Goal: Information Seeking & Learning: Learn about a topic

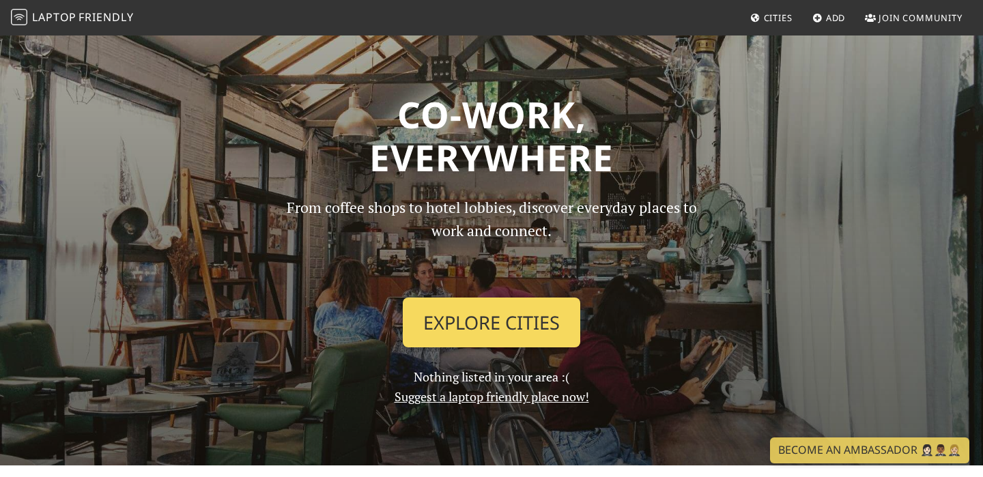
click at [488, 316] on link "Explore Cities" at bounding box center [491, 322] width 177 height 50
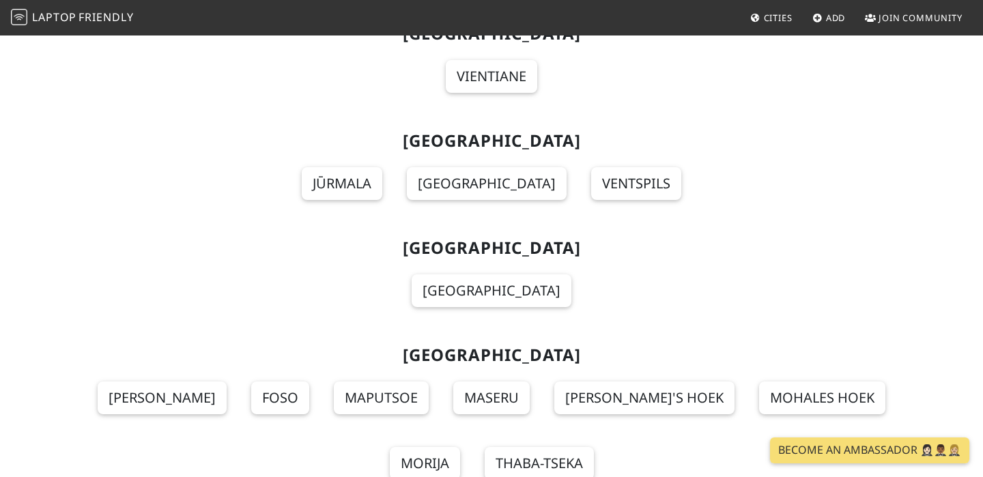
scroll to position [9589, 0]
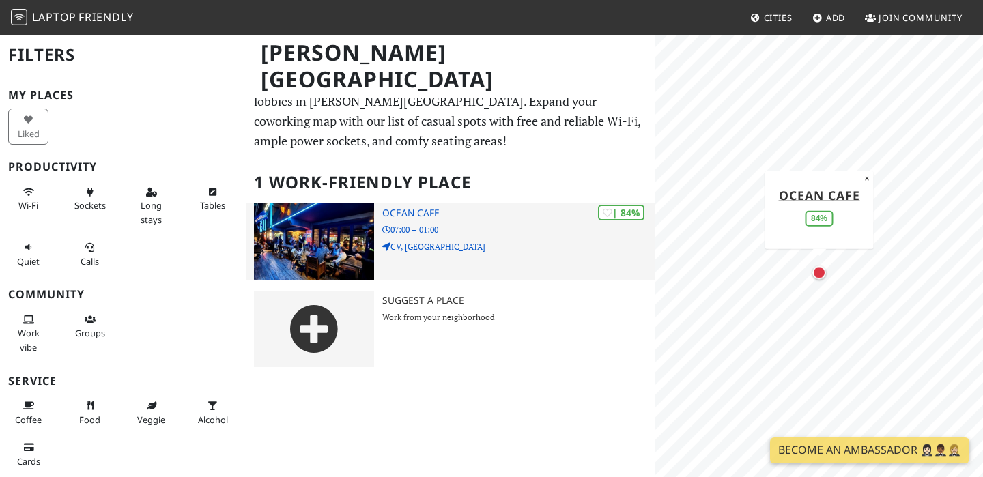
click at [328, 239] on img at bounding box center [314, 241] width 120 height 76
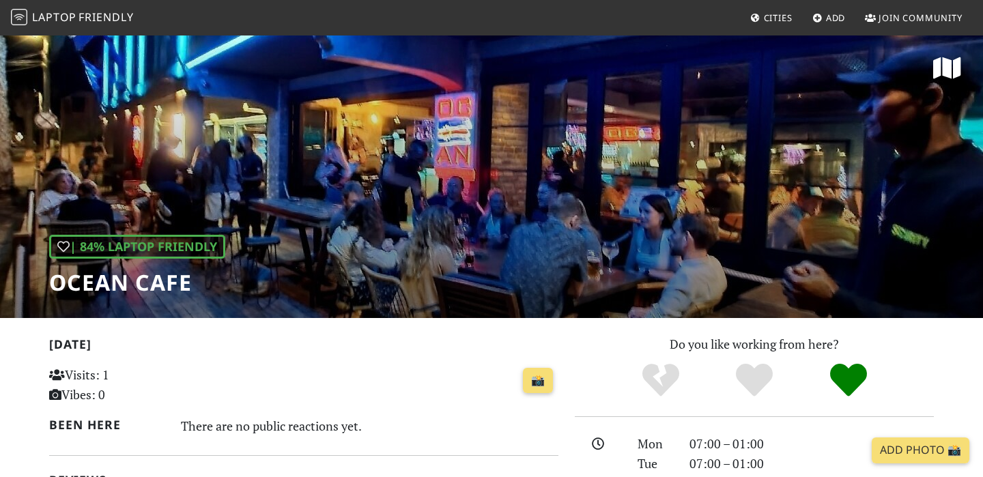
click at [551, 130] on div "| 84% Laptop Friendly Ocean Cafe" at bounding box center [491, 176] width 983 height 284
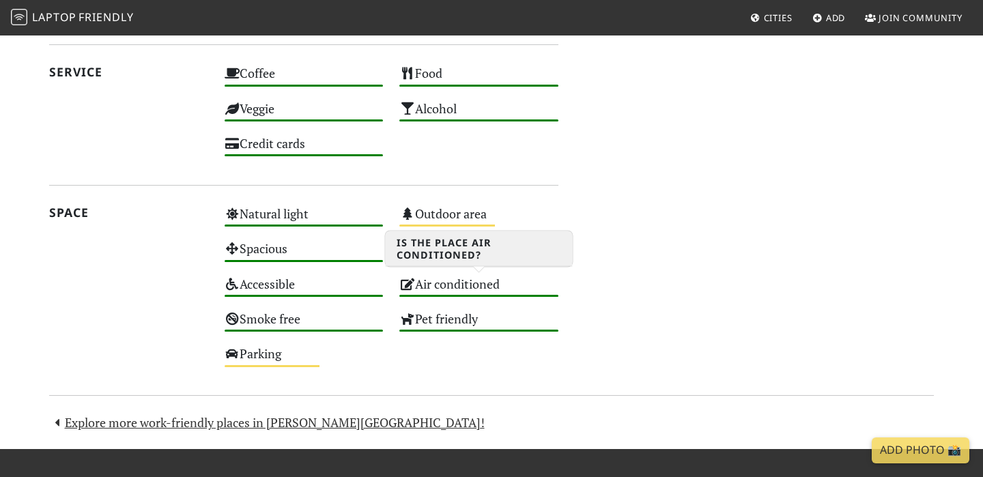
scroll to position [711, 0]
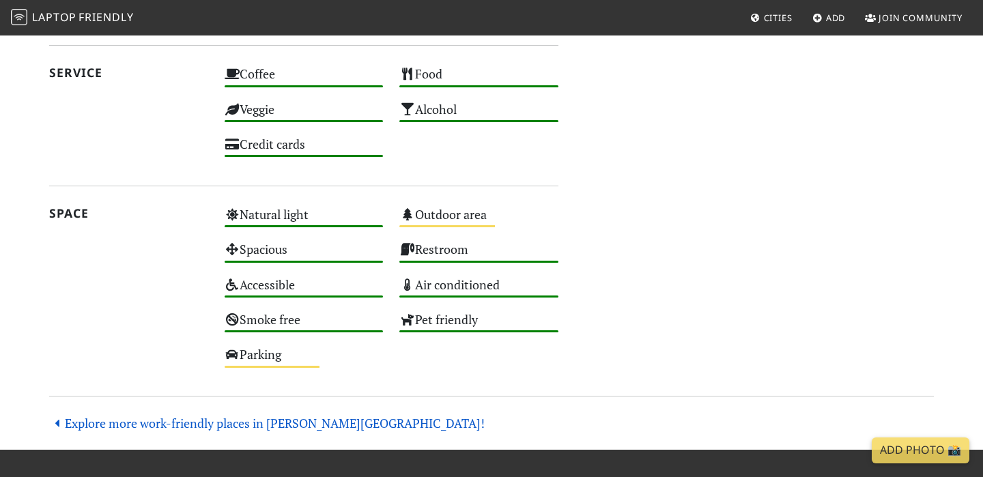
click at [261, 424] on link "Explore more work-friendly places in Sal Island!" at bounding box center [266, 423] width 435 height 16
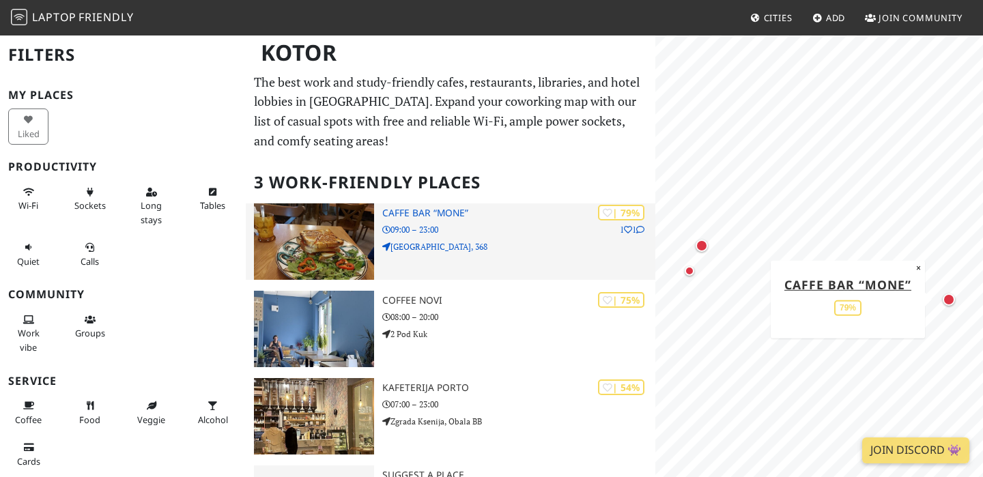
click at [438, 216] on h3 "Caffe bar “Mone”" at bounding box center [518, 213] width 273 height 12
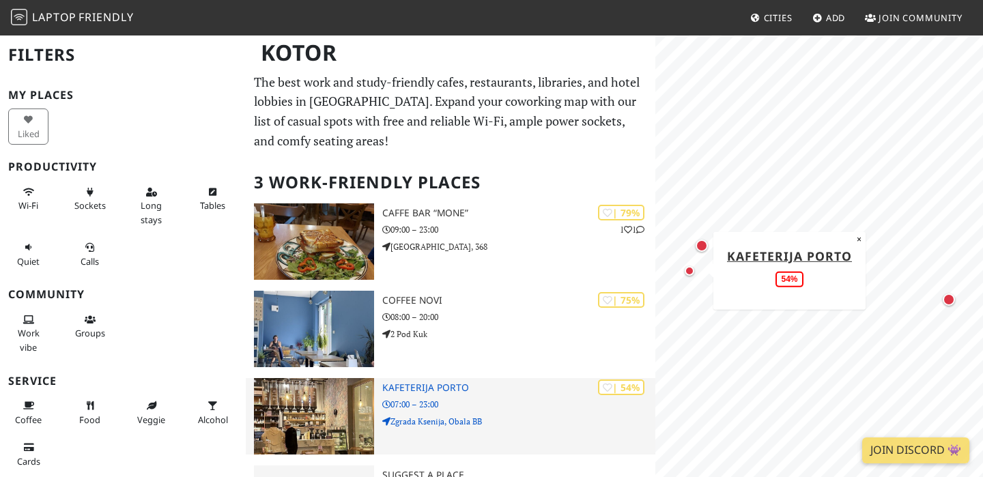
scroll to position [75, 0]
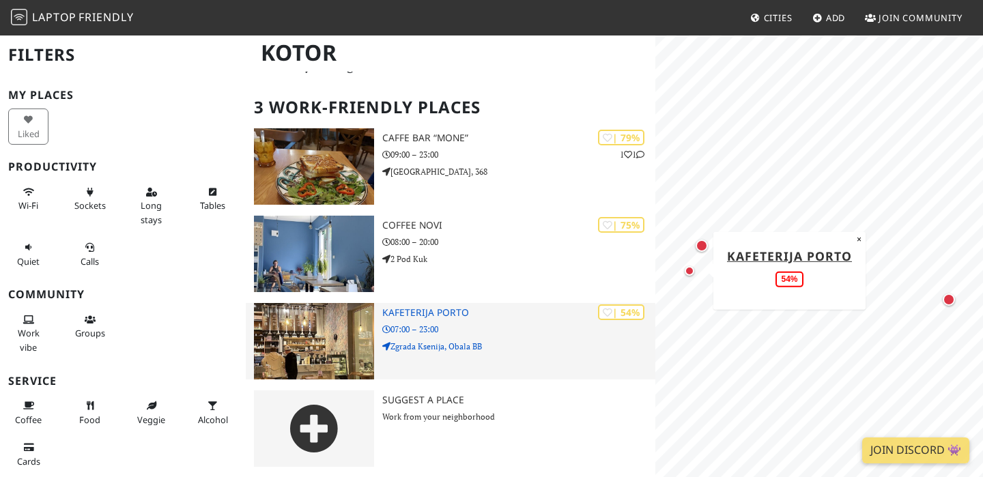
click at [0, 0] on body "Laptop Friendly Cities Add Join Community Kotor Filters My Places Liked Product…" at bounding box center [491, 163] width 983 height 477
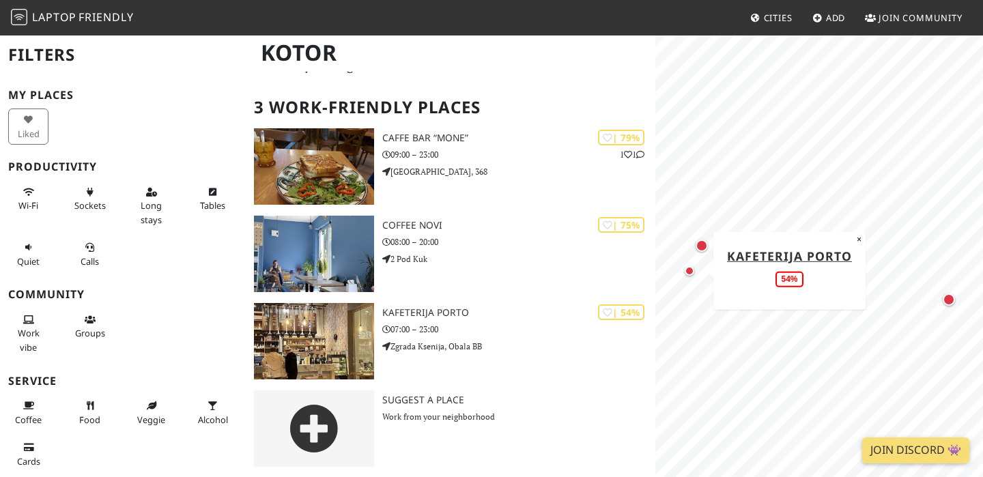
click at [688, 274] on div "Map marker" at bounding box center [689, 271] width 10 height 10
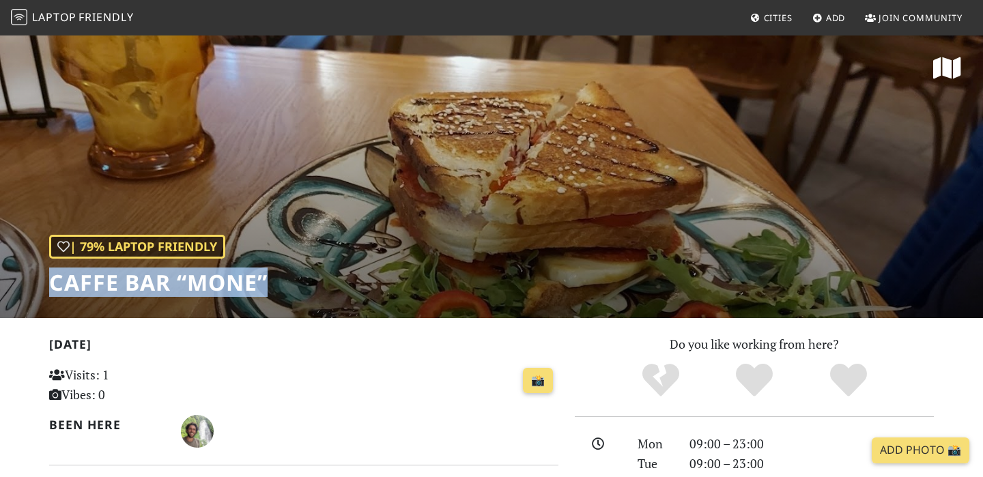
drag, startPoint x: 51, startPoint y: 282, endPoint x: 303, endPoint y: 282, distance: 251.8
click at [303, 282] on div "| 79% Laptop Friendly Caffe bar “Mone”" at bounding box center [491, 176] width 983 height 284
copy h1 "Caffe bar “Mone”"
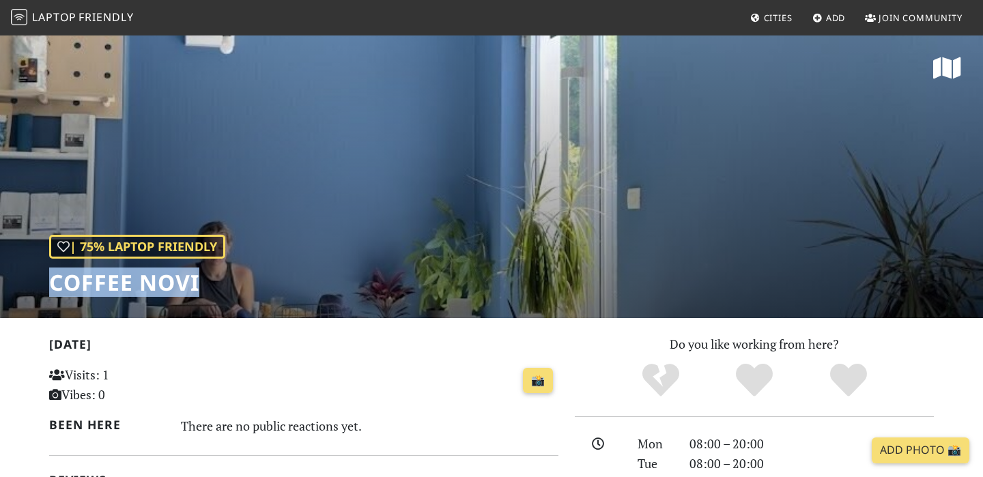
drag, startPoint x: 52, startPoint y: 282, endPoint x: 240, endPoint y: 279, distance: 188.3
click at [240, 279] on div "| 75% Laptop Friendly Coffee Novi" at bounding box center [491, 176] width 983 height 284
copy h1 "Coffee Novi"
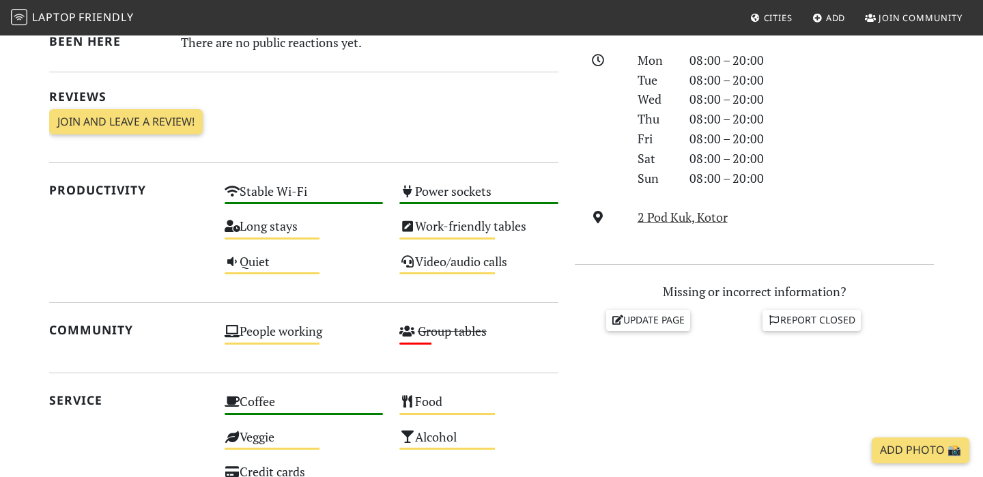
scroll to position [389, 0]
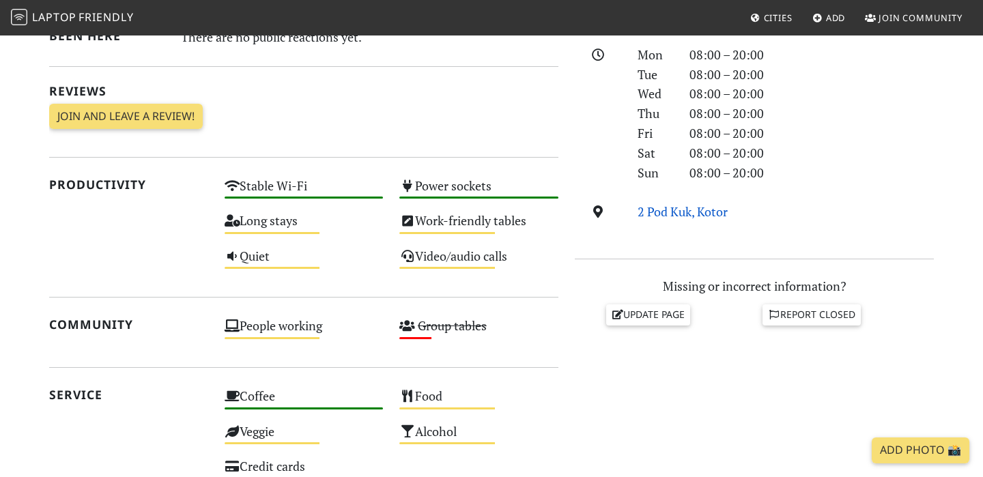
click at [654, 212] on link "2 Pod Kuk, Kotor" at bounding box center [682, 211] width 90 height 16
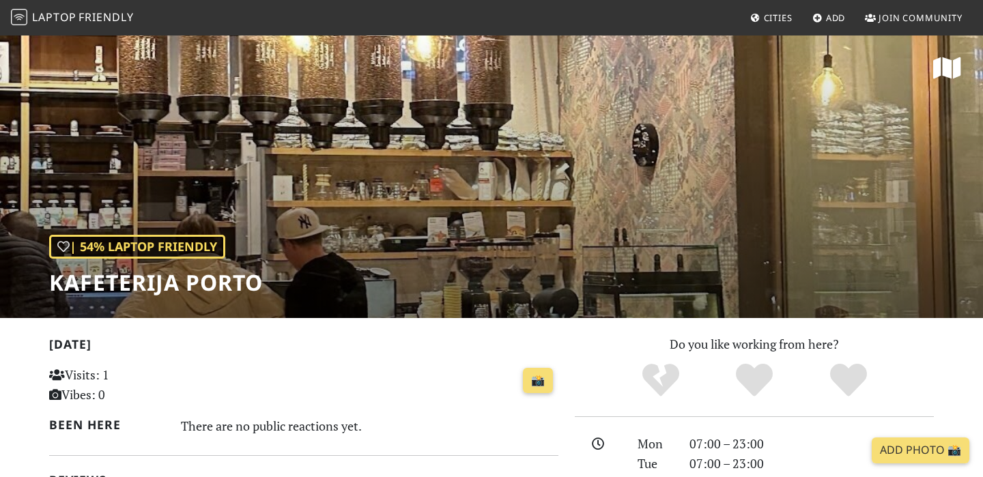
click at [441, 181] on div "| 54% Laptop Friendly Kafeterija Porto" at bounding box center [491, 176] width 983 height 284
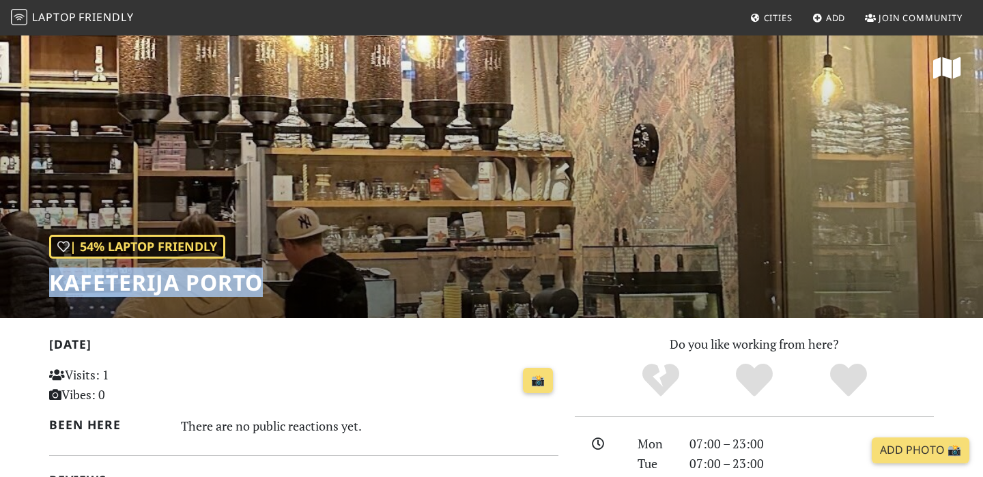
drag, startPoint x: 53, startPoint y: 287, endPoint x: 276, endPoint y: 286, distance: 222.4
click at [276, 287] on div "| 54% Laptop Friendly Kafeterija Porto" at bounding box center [491, 176] width 983 height 284
copy h1 "Kafeterija Porto"
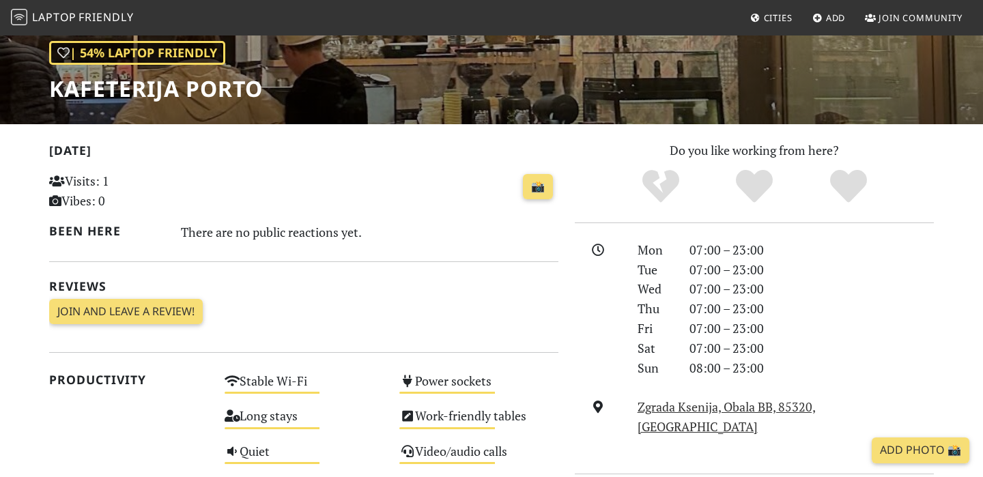
scroll to position [197, 0]
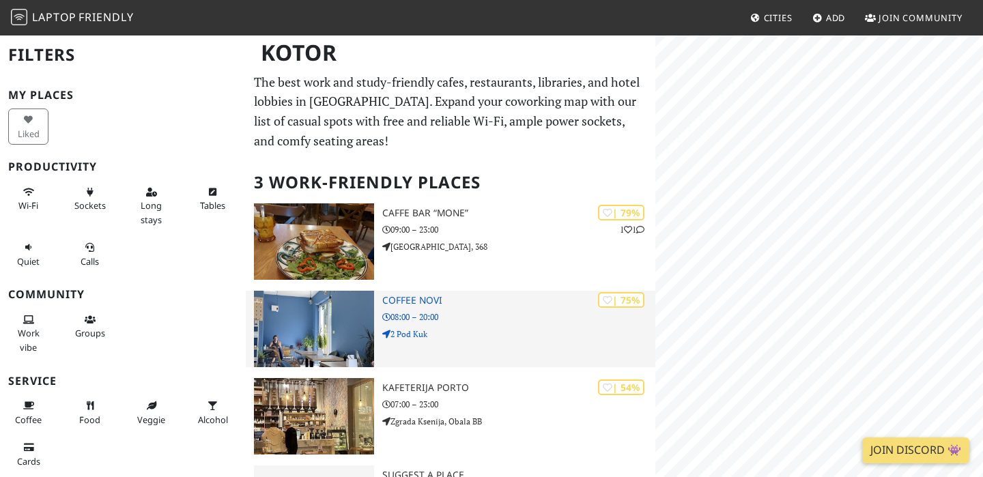
scroll to position [75, 0]
